Goal: Book appointment/travel/reservation

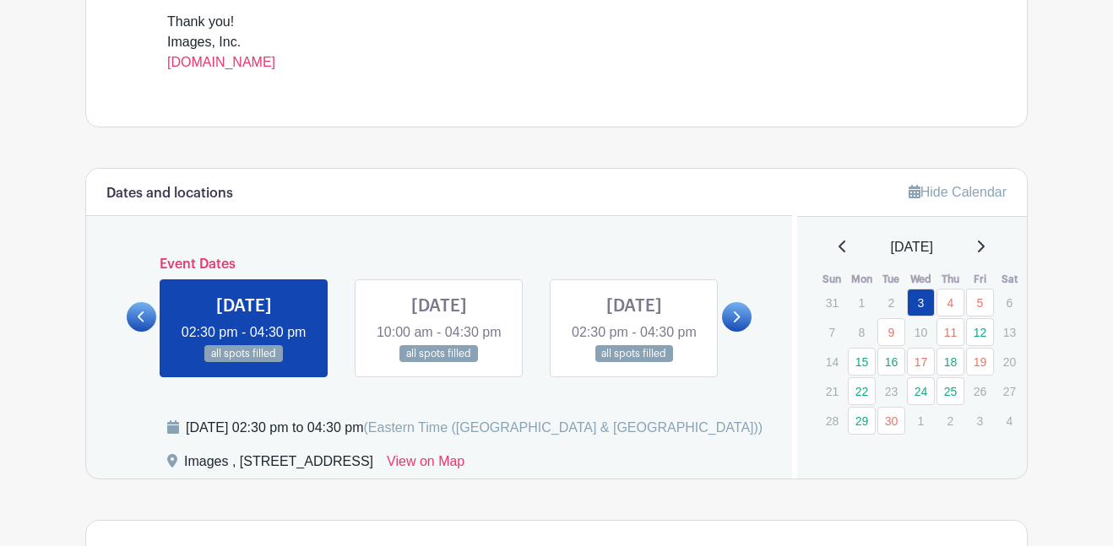
click at [745, 332] on div at bounding box center [737, 317] width 30 height 30
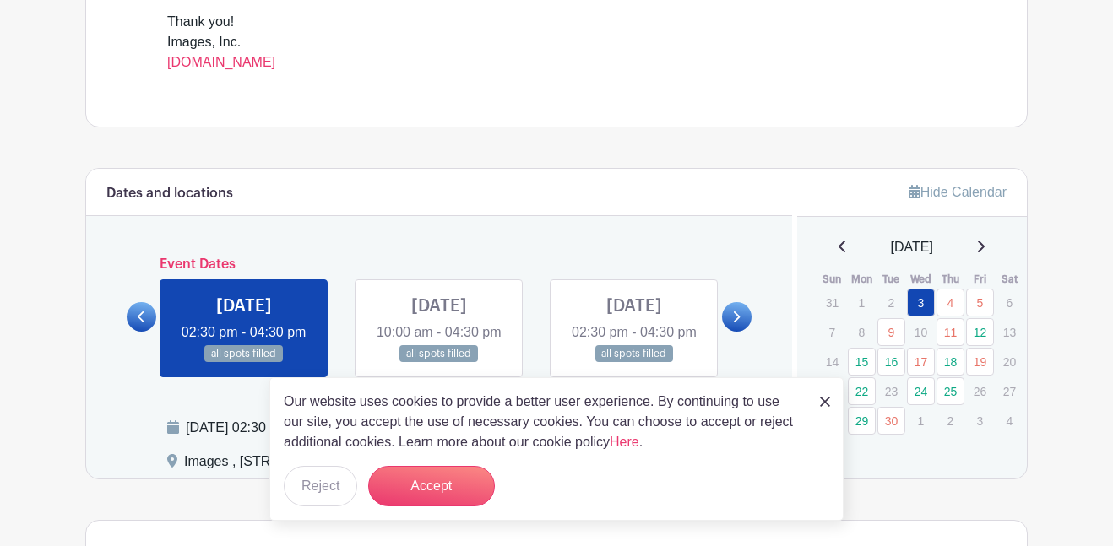
click at [742, 332] on link at bounding box center [737, 317] width 30 height 30
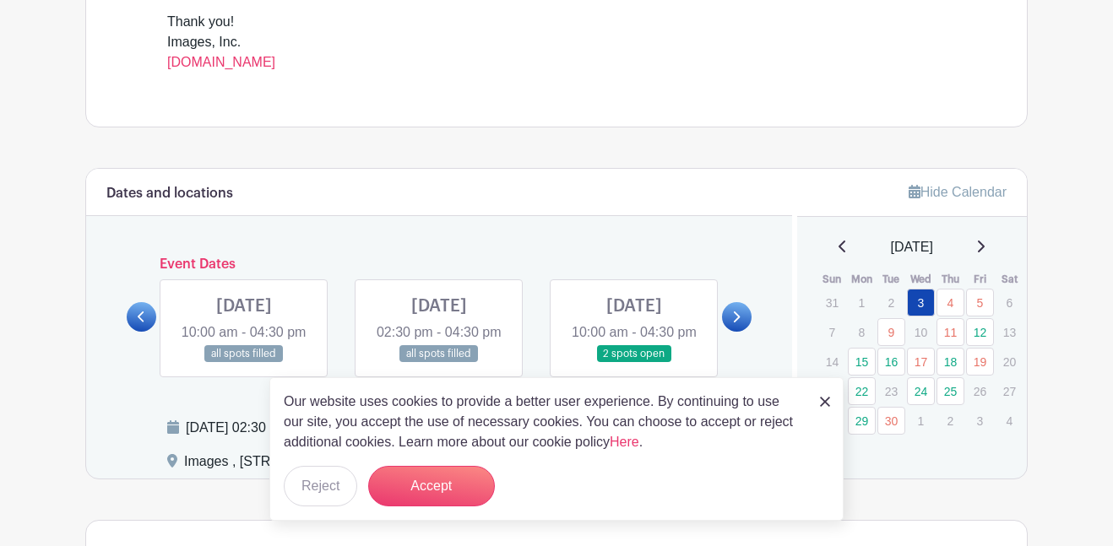
click at [742, 332] on link at bounding box center [737, 317] width 30 height 30
click at [244, 363] on link at bounding box center [244, 363] width 0 height 0
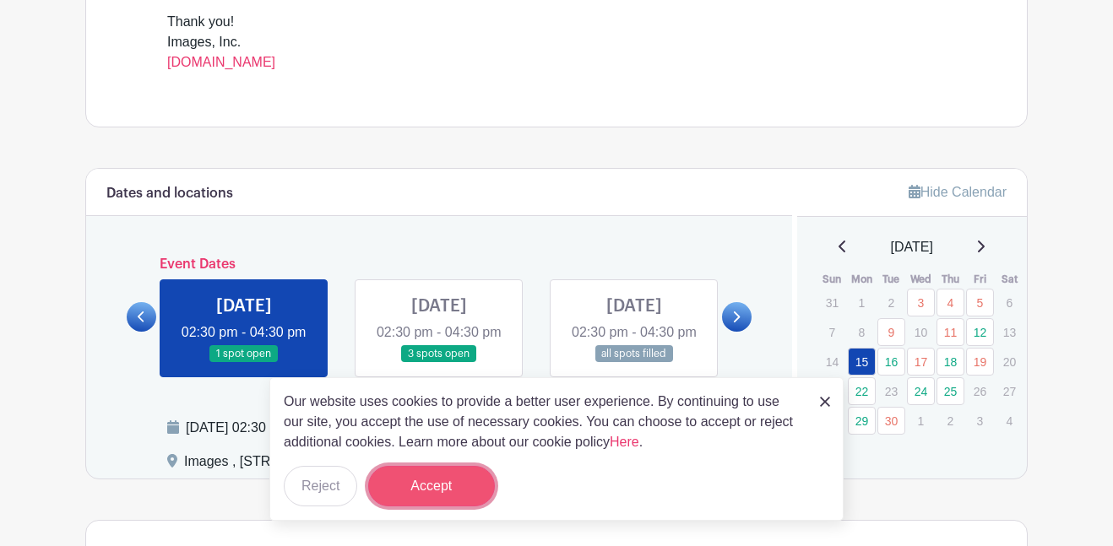
click at [394, 481] on button "Accept" at bounding box center [431, 486] width 127 height 41
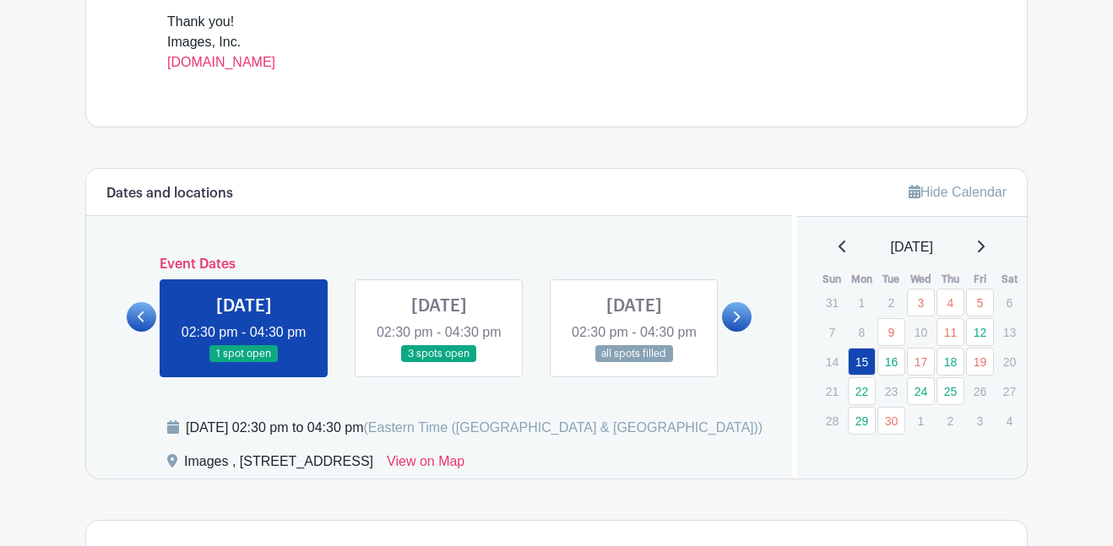
click at [244, 363] on link at bounding box center [244, 363] width 0 height 0
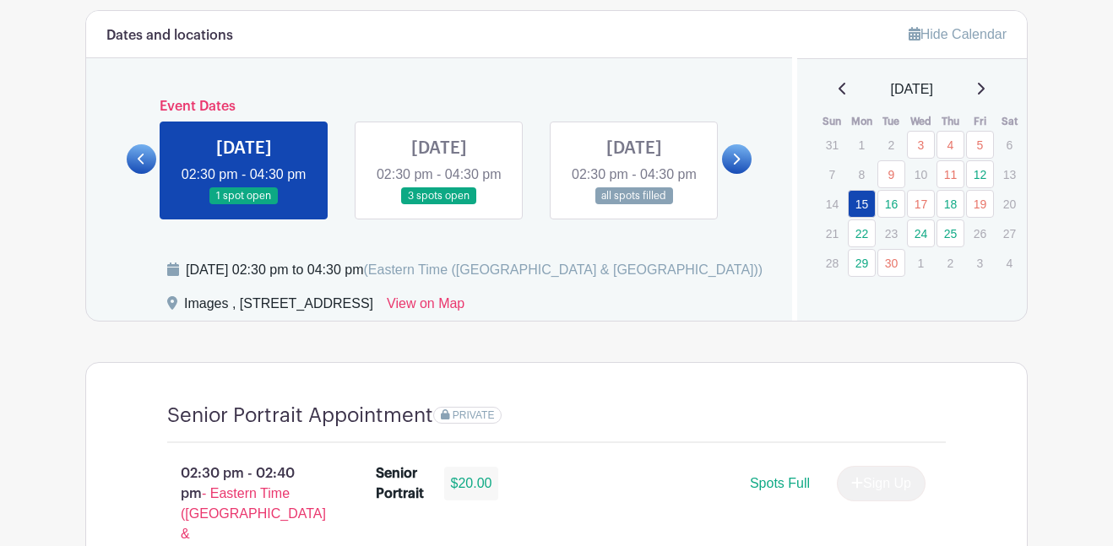
scroll to position [895, 0]
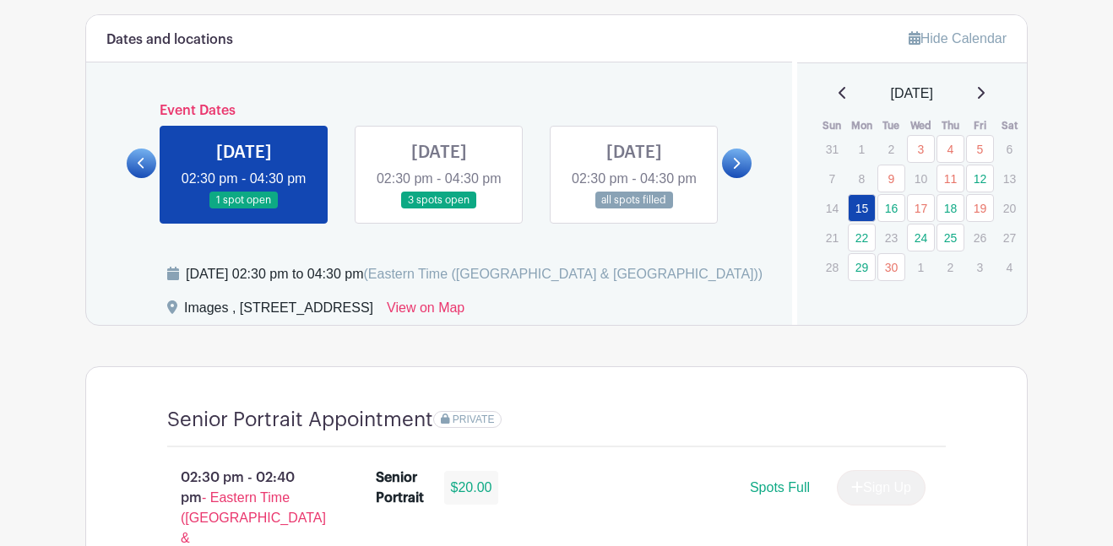
click at [244, 209] on link at bounding box center [244, 209] width 0 height 0
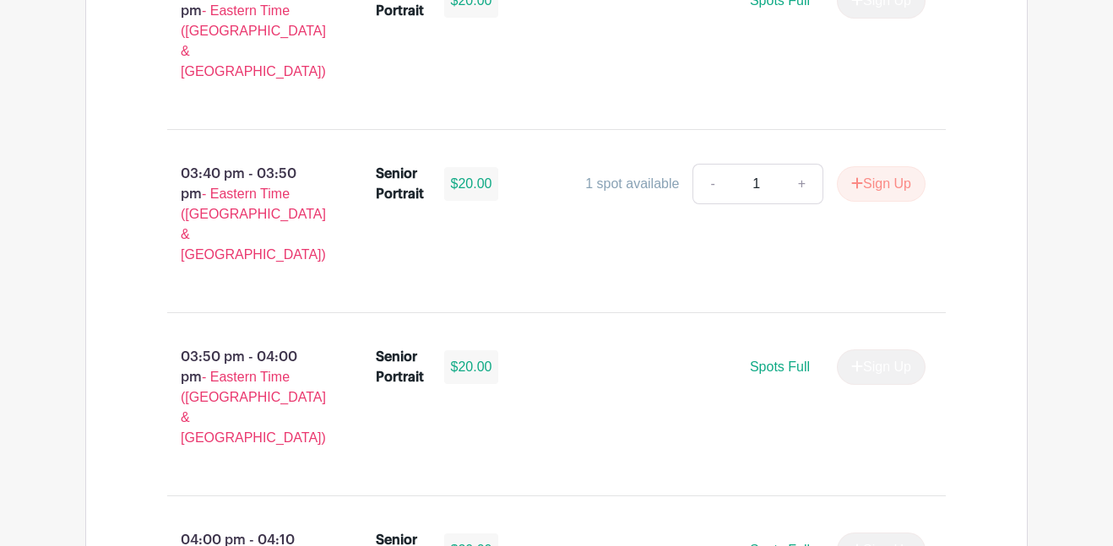
scroll to position [2486, 0]
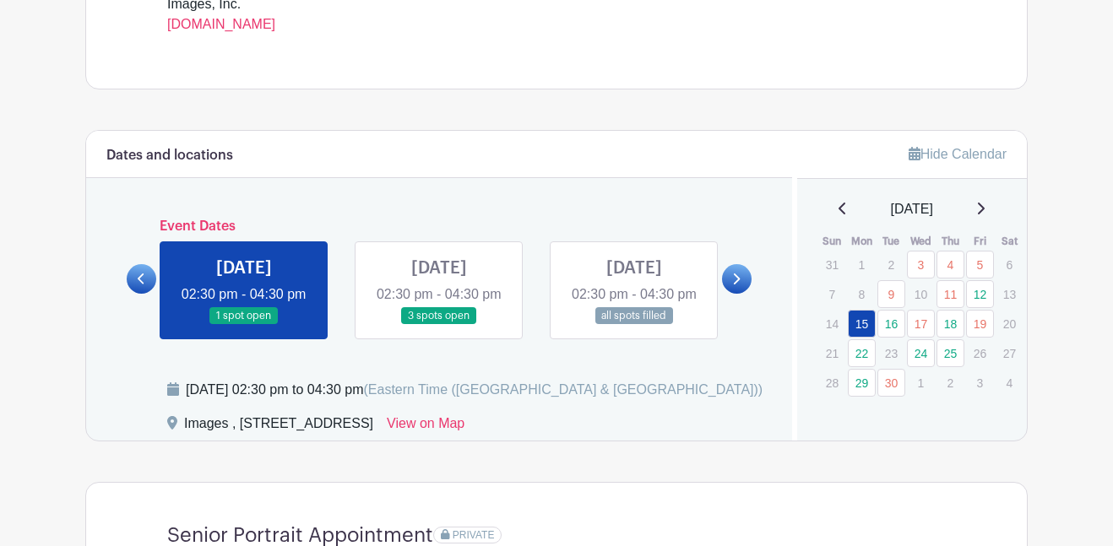
scroll to position [780, 0]
click at [439, 324] on link at bounding box center [439, 324] width 0 height 0
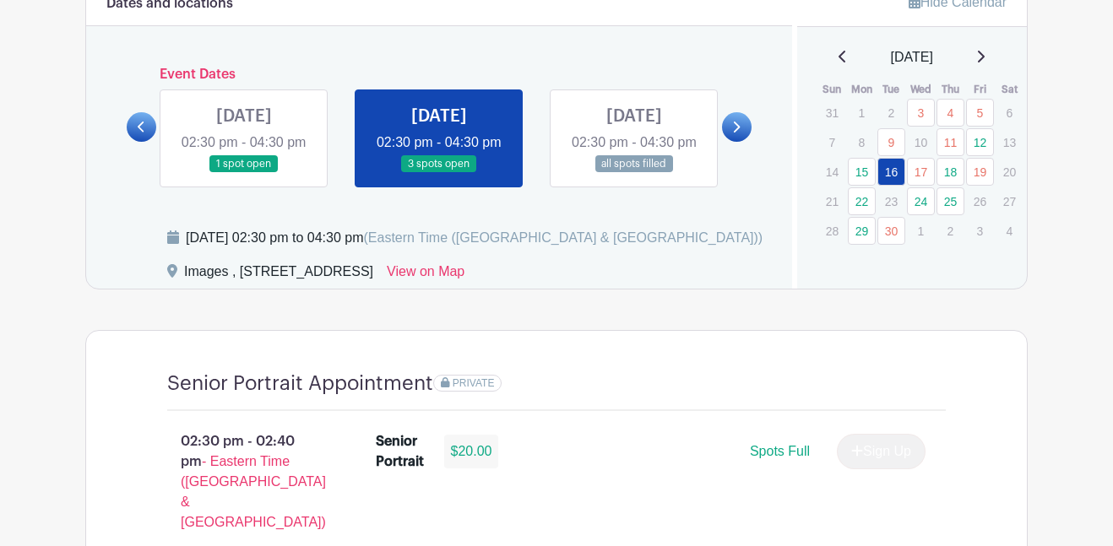
scroll to position [895, 0]
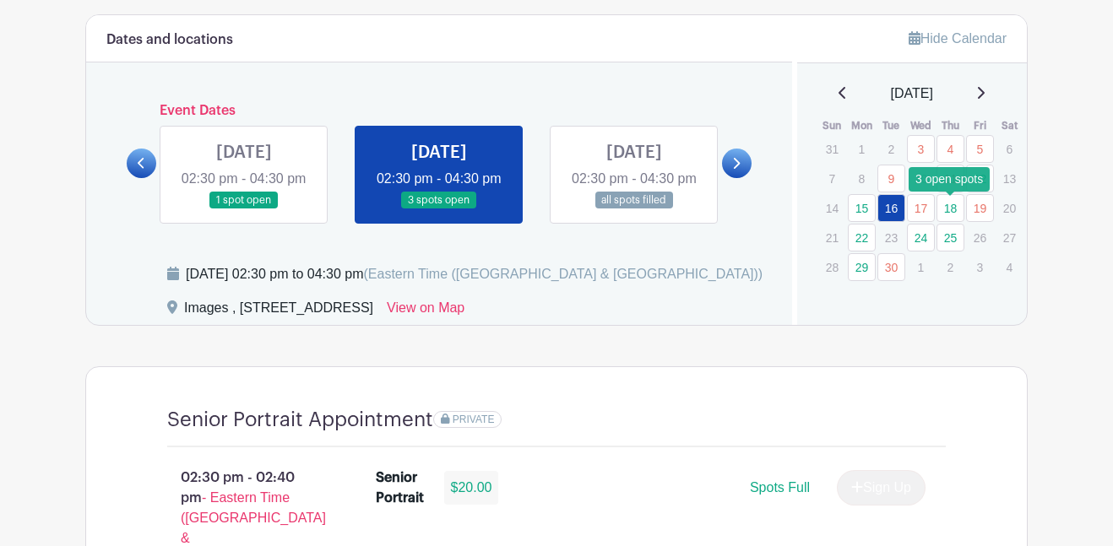
click at [940, 211] on link "18" at bounding box center [951, 208] width 28 height 28
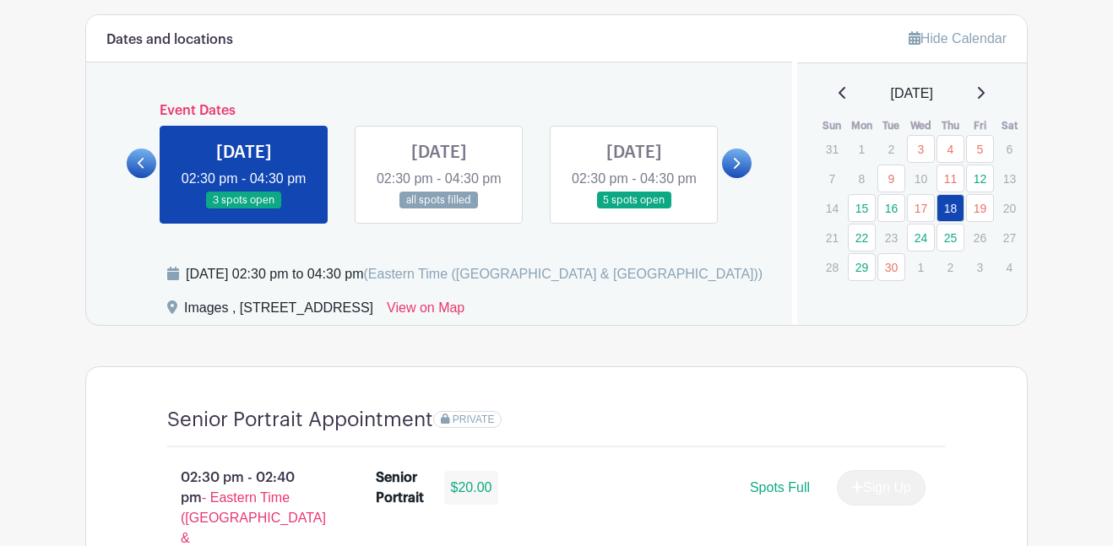
click at [745, 177] on link at bounding box center [737, 164] width 30 height 30
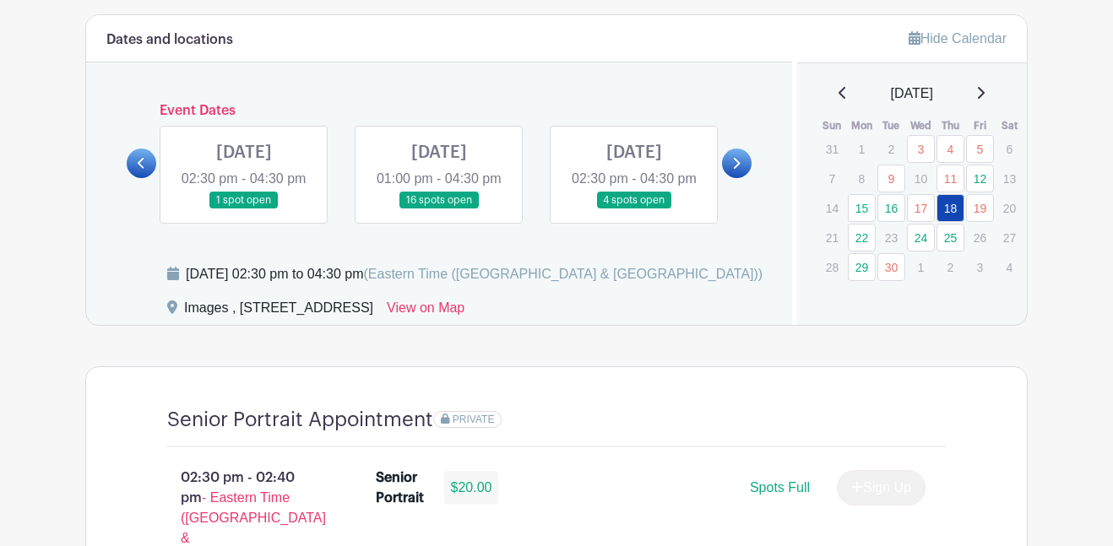
click at [745, 177] on link at bounding box center [737, 164] width 30 height 30
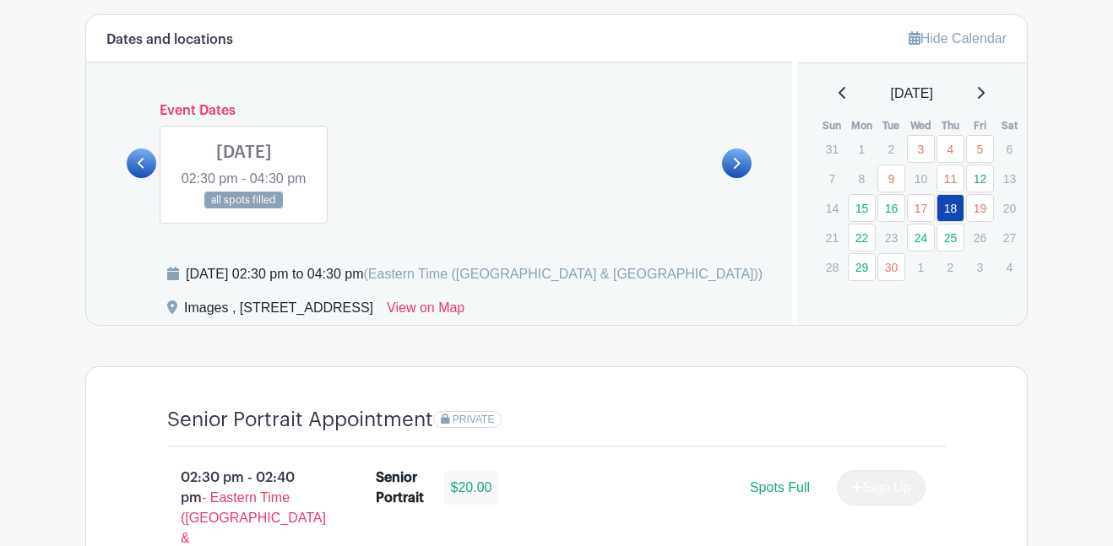
click at [138, 170] on icon at bounding box center [142, 163] width 8 height 13
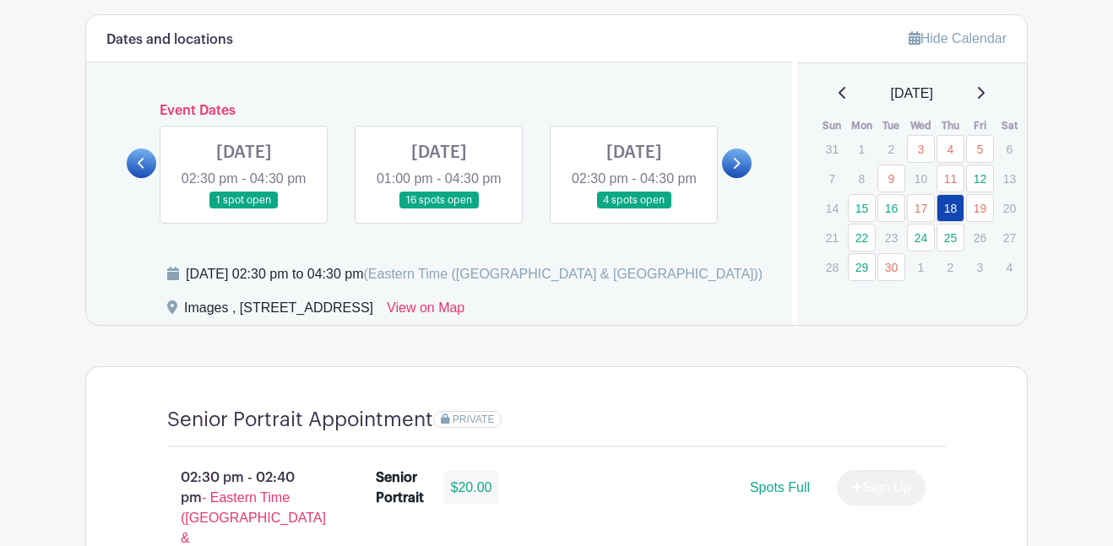
click at [138, 170] on icon at bounding box center [142, 163] width 8 height 13
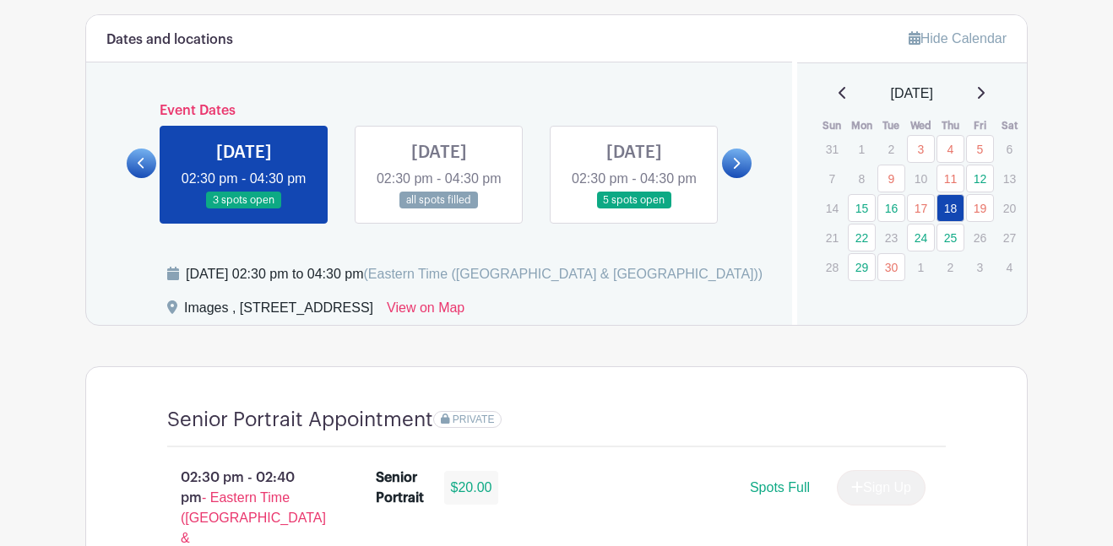
click at [138, 170] on icon at bounding box center [142, 163] width 8 height 13
